Goal: Navigation & Orientation: Find specific page/section

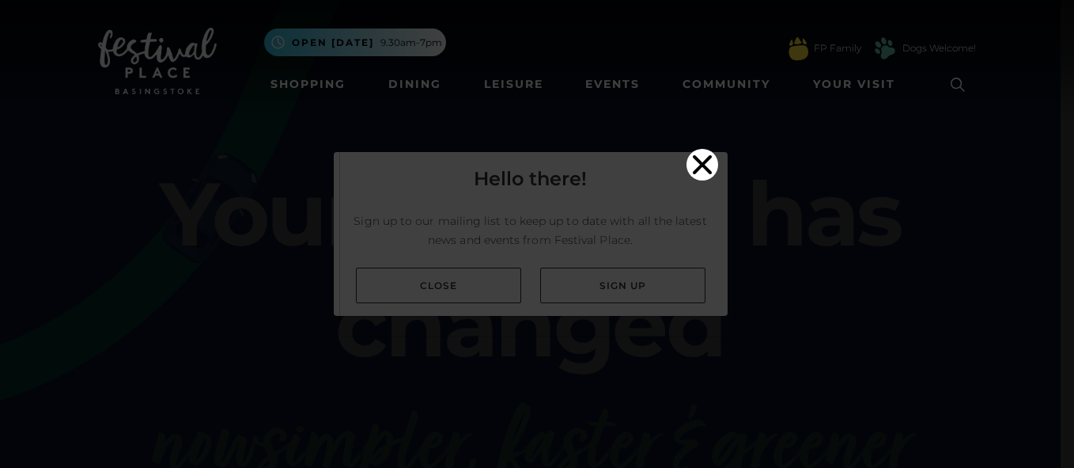
click at [693, 154] on icon "Close" at bounding box center [702, 163] width 19 height 19
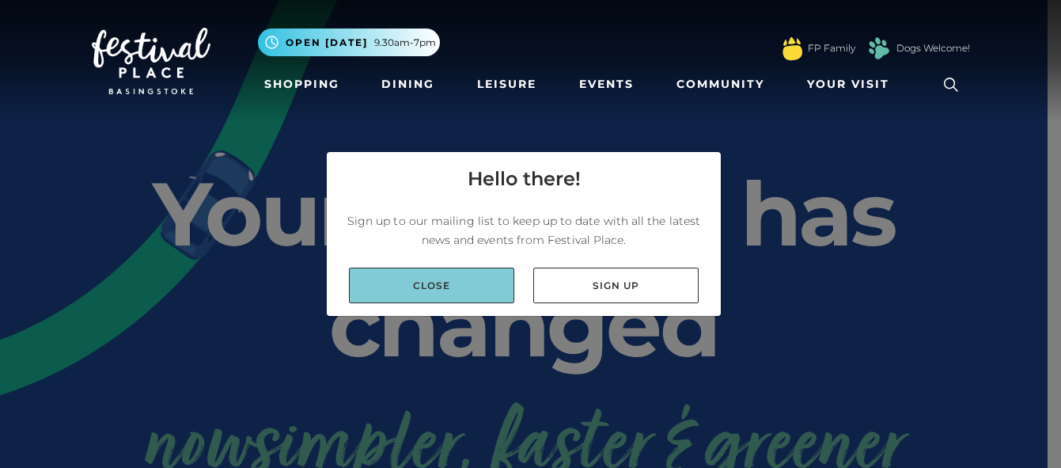
click at [425, 283] on link "Close" at bounding box center [431, 285] width 165 height 36
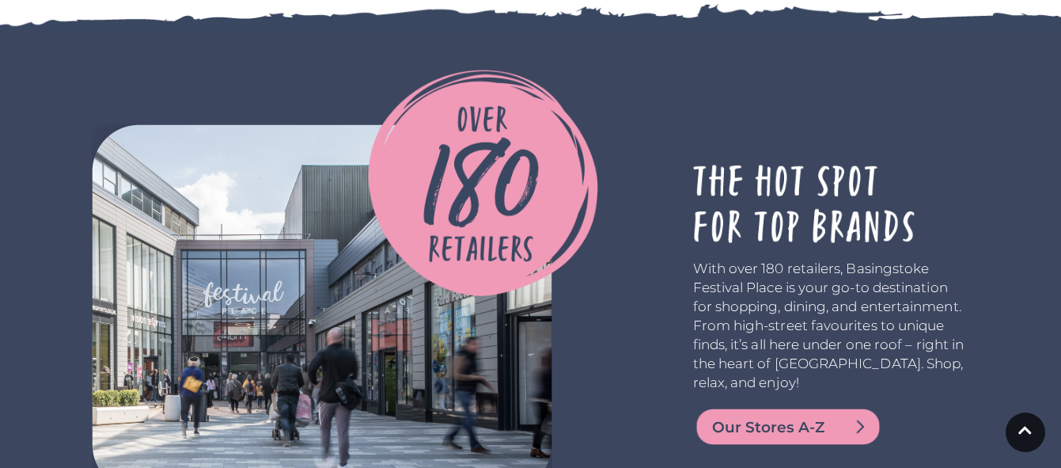
scroll to position [2768, 0]
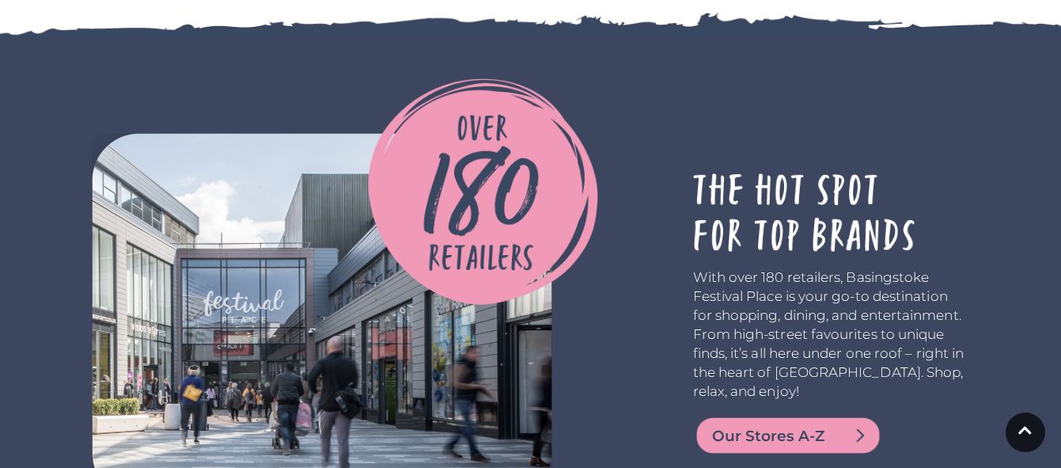
click at [765, 425] on span "Our Stores A-Z" at bounding box center [807, 436] width 190 height 22
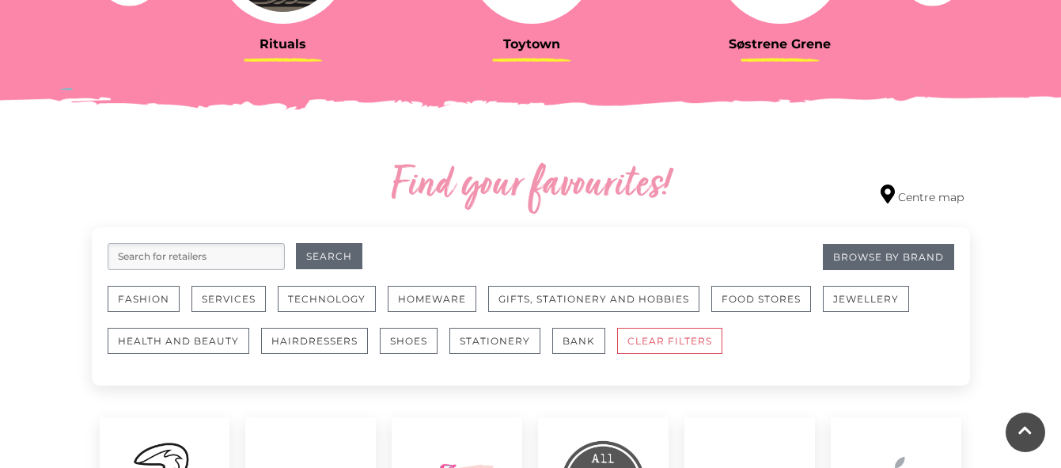
scroll to position [862, 0]
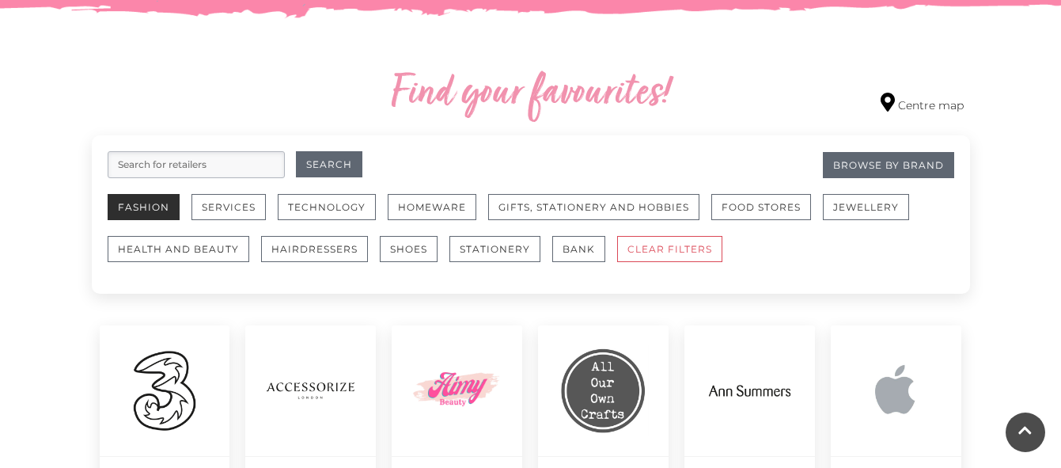
click at [147, 208] on button "Fashion" at bounding box center [144, 207] width 72 height 26
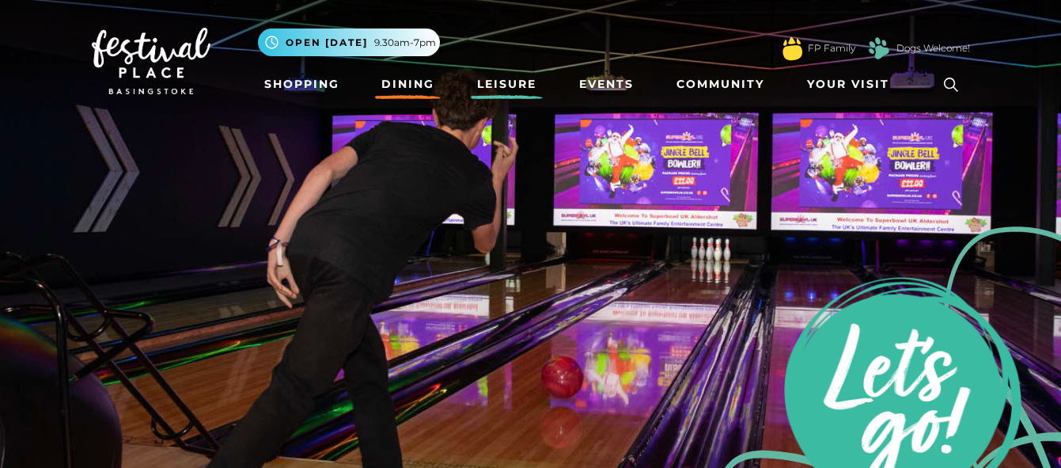
click at [413, 85] on link "Dining" at bounding box center [408, 84] width 66 height 29
